Goal: Find specific page/section: Find specific page/section

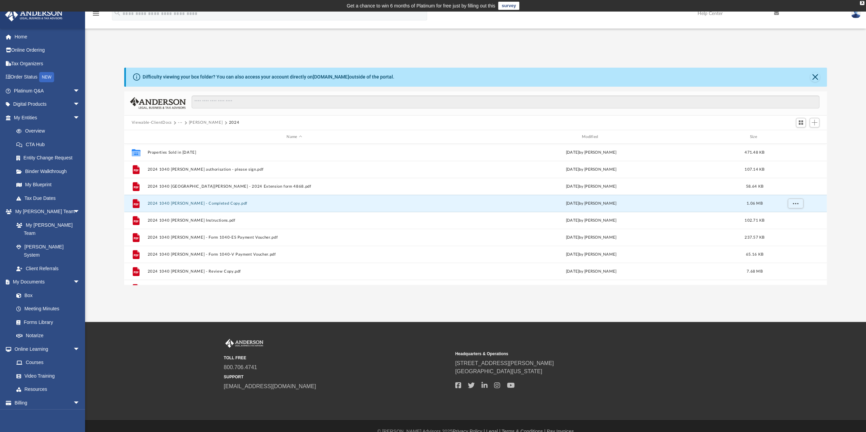
scroll to position [149, 697]
click at [28, 289] on link "Box" at bounding box center [50, 296] width 81 height 14
click at [148, 123] on button "Viewable-ClientDocs" at bounding box center [152, 123] width 40 height 6
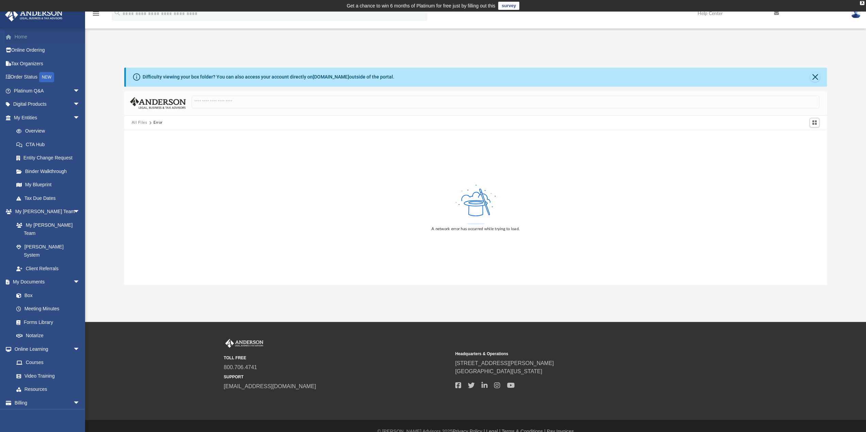
click at [22, 37] on link "Home" at bounding box center [47, 37] width 85 height 14
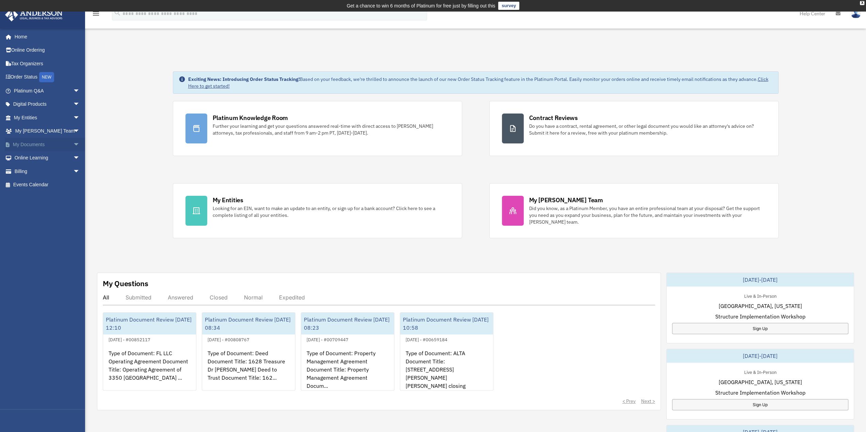
click at [73, 146] on span "arrow_drop_down" at bounding box center [80, 145] width 14 height 14
click at [30, 157] on link "Box" at bounding box center [50, 158] width 81 height 14
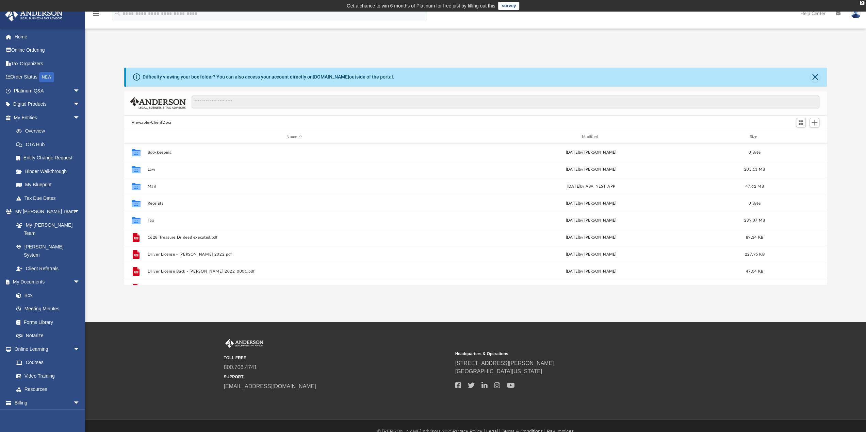
scroll to position [149, 697]
